Goal: Task Accomplishment & Management: Use online tool/utility

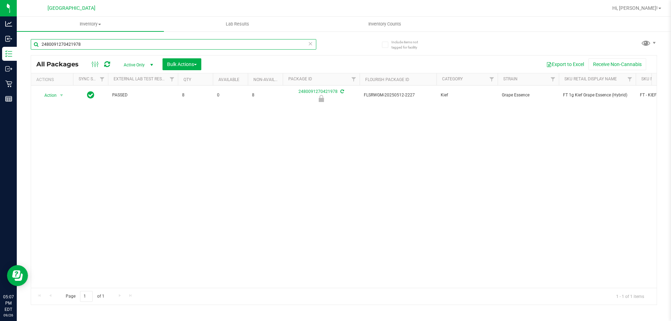
click at [112, 41] on input "2480091270421978" at bounding box center [174, 44] width 286 height 10
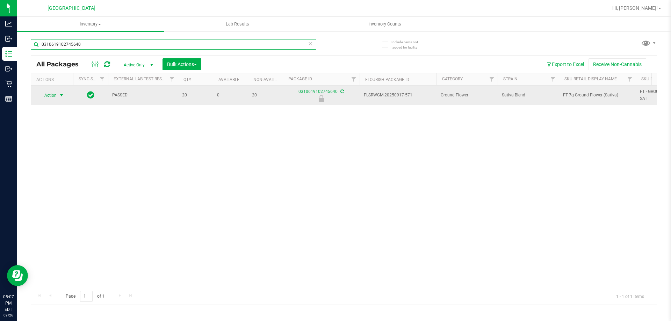
type input "0310619102745640"
click at [56, 96] on span "Action" at bounding box center [47, 96] width 19 height 10
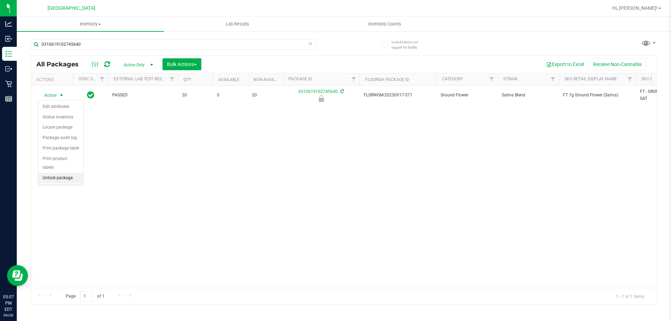
click at [64, 173] on li "Unlock package" at bounding box center [60, 178] width 45 height 10
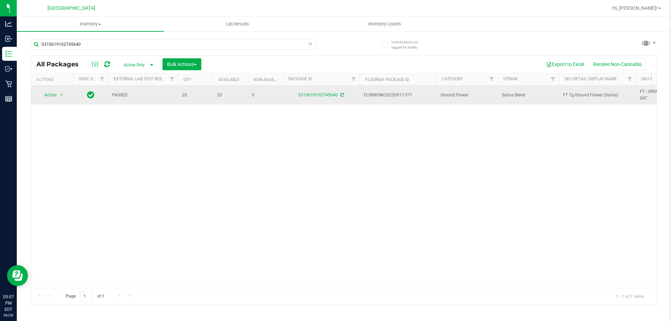
click at [571, 94] on span "FT 7g Ground Flower (Sativa)" at bounding box center [597, 95] width 69 height 7
copy tr "FT 7g Ground Flower (Sativa)"
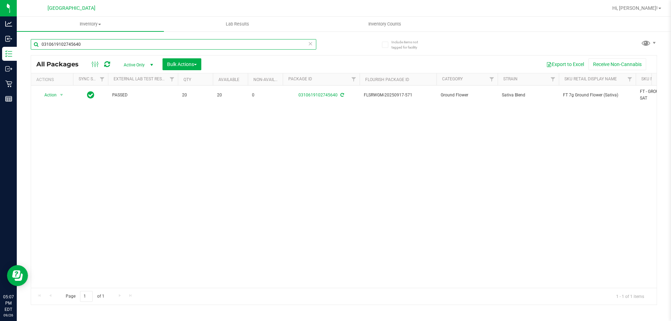
click at [183, 40] on input "0310619102745640" at bounding box center [174, 44] width 286 height 10
paste input "FT 7g Ground Flower (Sativa)"
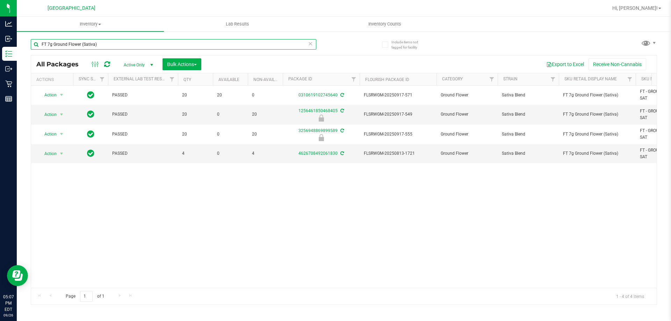
click at [185, 47] on input "FT 7g Ground Flower (Sativa)" at bounding box center [174, 44] width 286 height 10
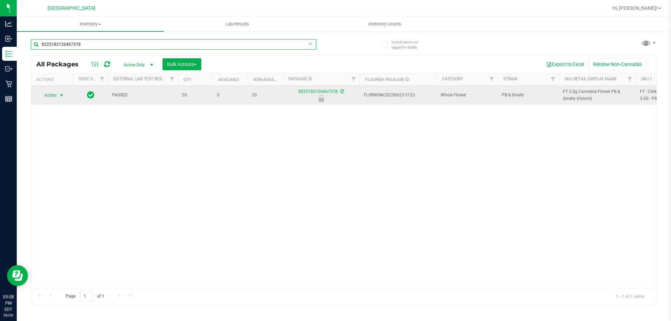
type input "8225183126467378"
click at [60, 95] on span "select" at bounding box center [62, 96] width 6 height 6
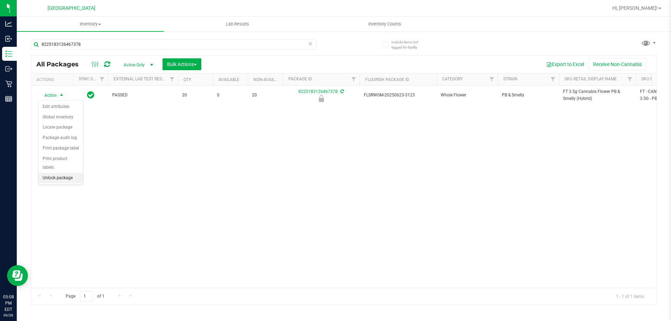
click at [56, 173] on li "Unlock package" at bounding box center [60, 178] width 45 height 10
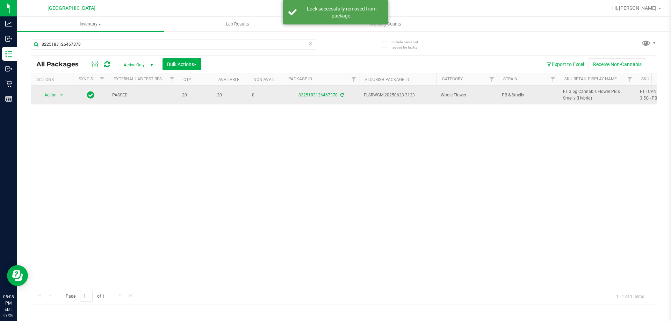
click at [573, 99] on span "FT 3.5g Cannabis Flower PB & Smelly (Hybrid)" at bounding box center [597, 94] width 69 height 13
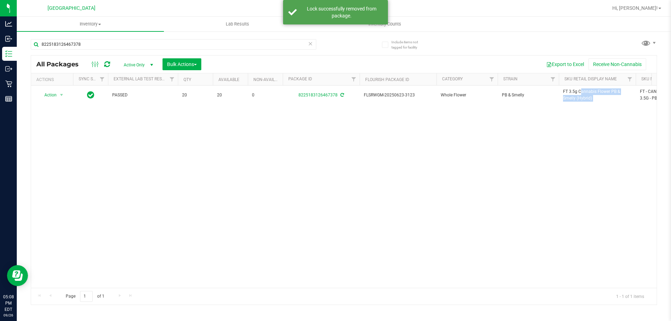
copy tr "FT 3.5g Cannabis Flower PB & Smelly (Hybrid)"
click at [236, 47] on input "8225183126467378" at bounding box center [174, 44] width 286 height 10
paste input "FT 3.5g Cannabis Flower PB & Smelly (Hybrid)"
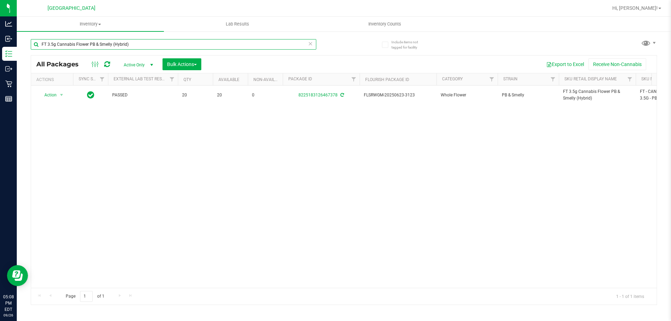
type input "FT 3.5g Cannabis Flower PB & Smelly (Hybrid)"
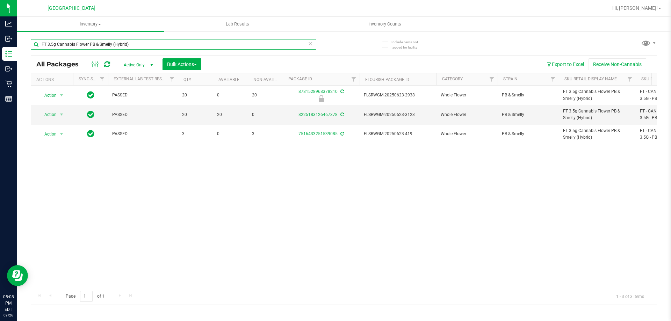
click at [234, 48] on input "FT 3.5g Cannabis Flower PB & Smelly (Hybrid)" at bounding box center [174, 44] width 286 height 10
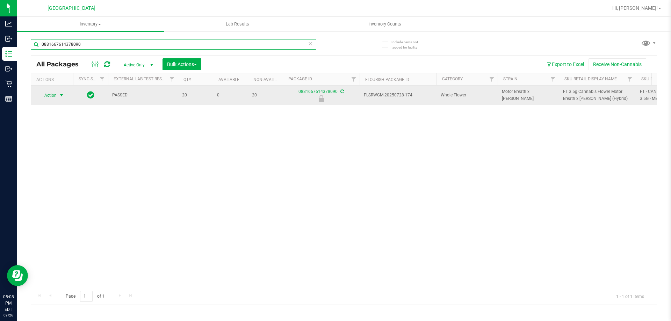
type input "0881667614378090"
click at [54, 96] on span "Action" at bounding box center [47, 96] width 19 height 10
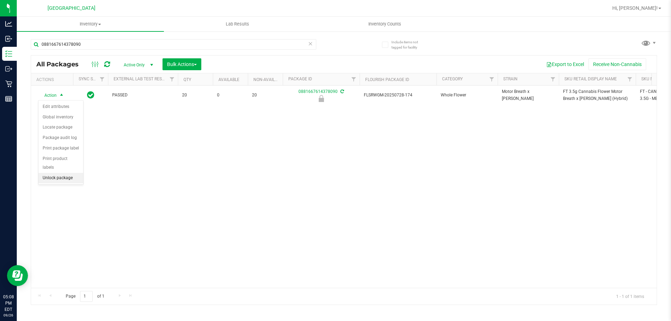
click at [53, 174] on li "Unlock package" at bounding box center [60, 178] width 45 height 10
click at [249, 157] on div "Action Action Adjust qty Create package Edit attributes Global inventory Locate…" at bounding box center [344, 187] width 626 height 202
click at [247, 176] on div "Action Action Adjust qty Create package Edit attributes Global inventory Locate…" at bounding box center [344, 187] width 626 height 202
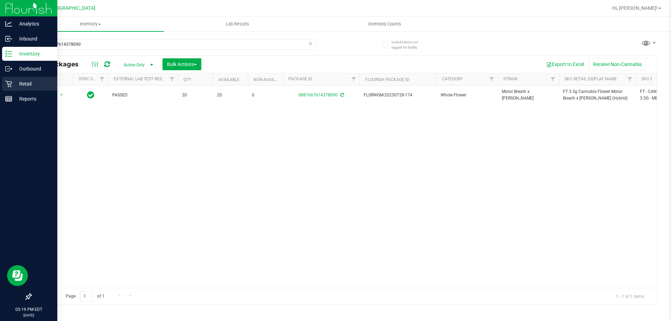
click at [6, 85] on icon at bounding box center [8, 83] width 7 height 7
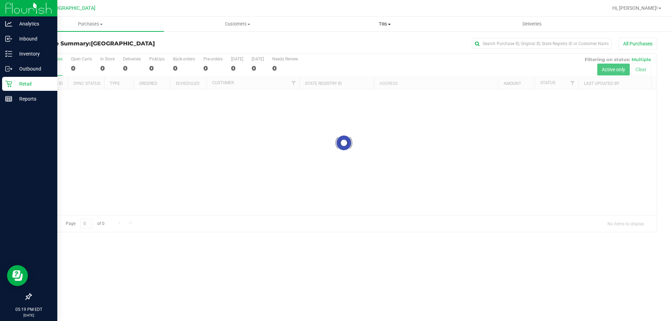
click at [382, 26] on span "Tills" at bounding box center [385, 24] width 147 height 6
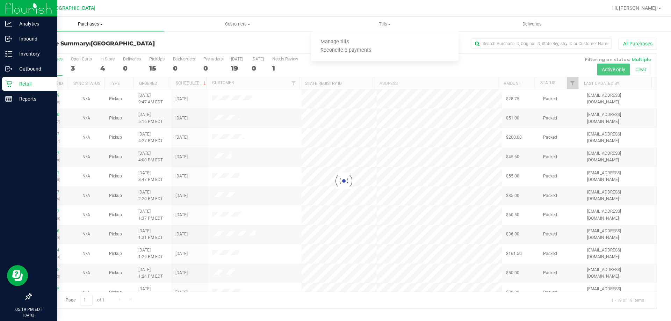
click at [87, 23] on span "Purchases" at bounding box center [90, 24] width 147 height 6
click at [59, 48] on li "Fulfillment" at bounding box center [90, 51] width 147 height 8
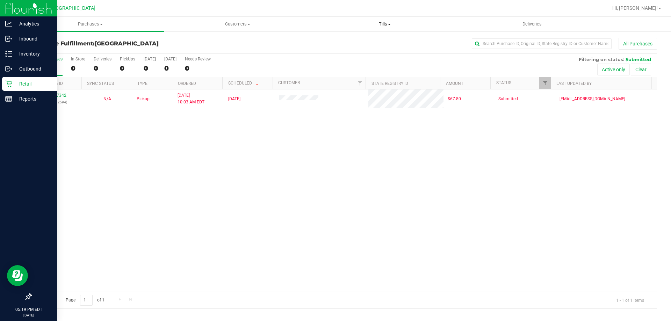
click at [391, 25] on span at bounding box center [389, 24] width 3 height 1
click at [349, 41] on span "Manage tills" at bounding box center [334, 42] width 47 height 6
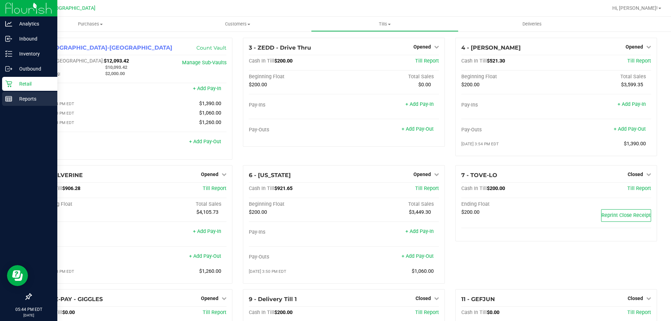
click at [1, 96] on link "Reports" at bounding box center [28, 99] width 57 height 15
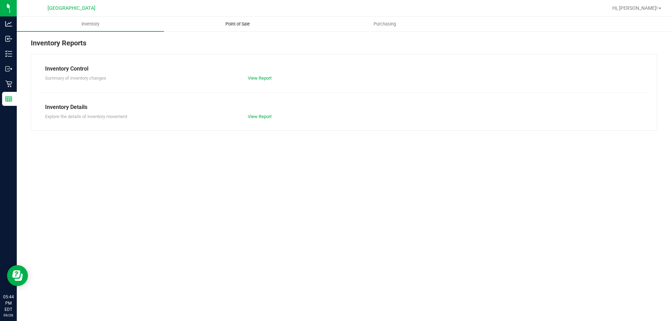
click at [251, 25] on span "Point of Sale" at bounding box center [237, 24] width 43 height 6
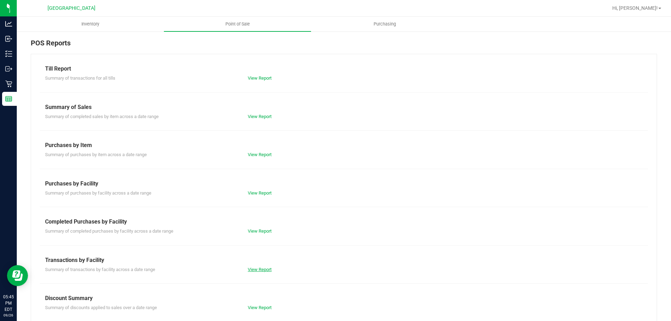
click at [259, 271] on div "View Report" at bounding box center [293, 269] width 101 height 7
click at [259, 269] on link "View Report" at bounding box center [260, 269] width 24 height 5
